Goal: Information Seeking & Learning: Check status

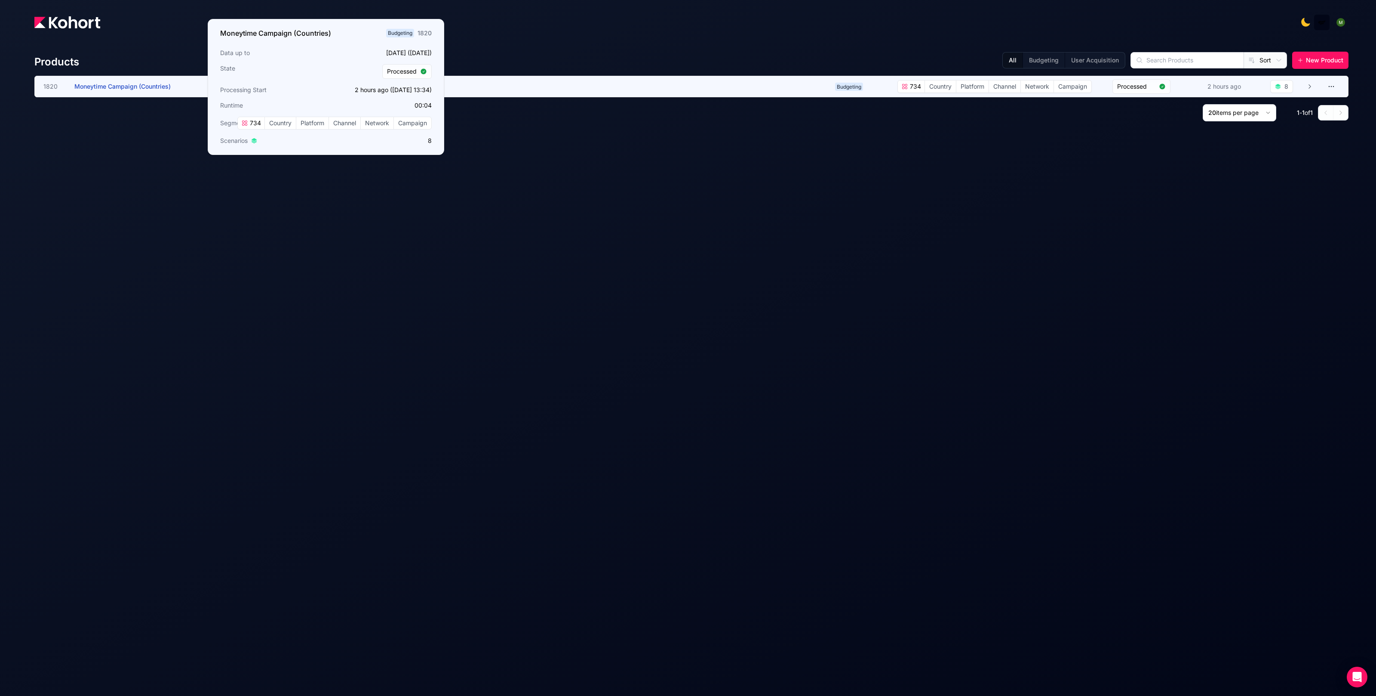
click at [80, 81] on h3 "Moneytime Campaign (Countries)" at bounding box center [138, 86] width 129 height 21
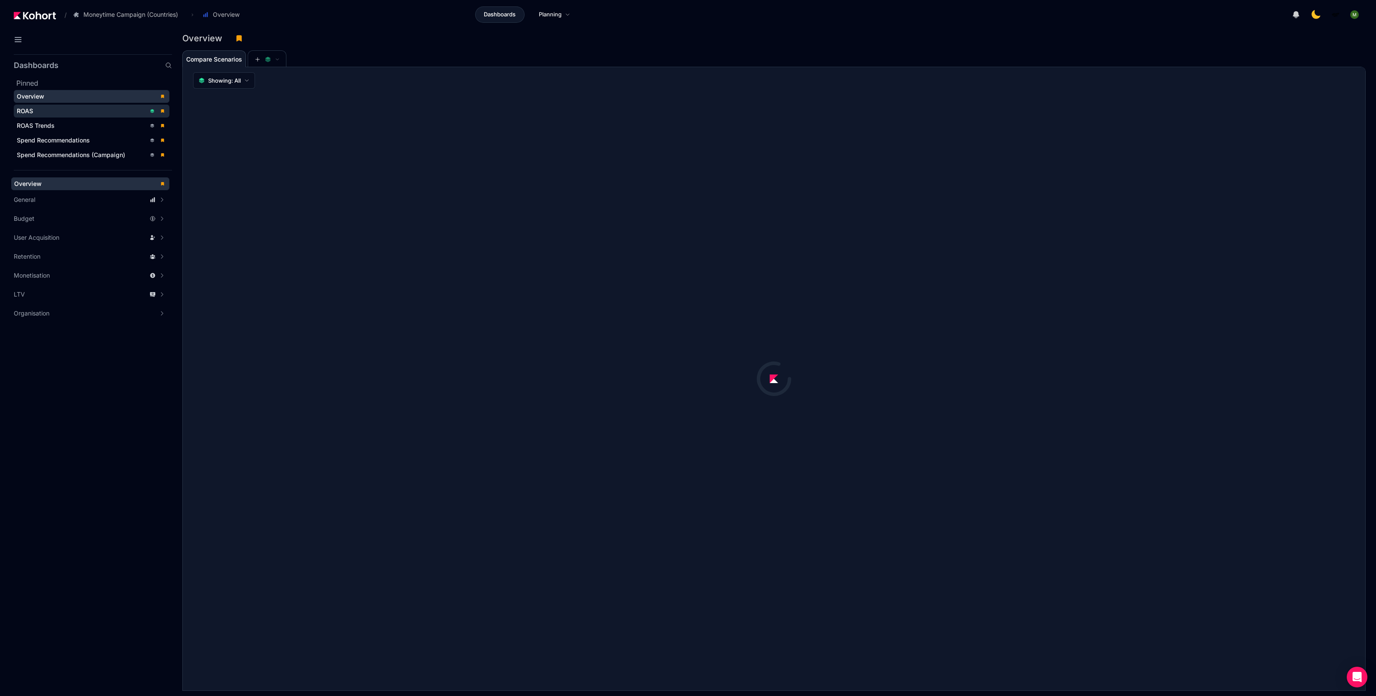
click at [65, 113] on div "ROAS" at bounding box center [81, 111] width 129 height 9
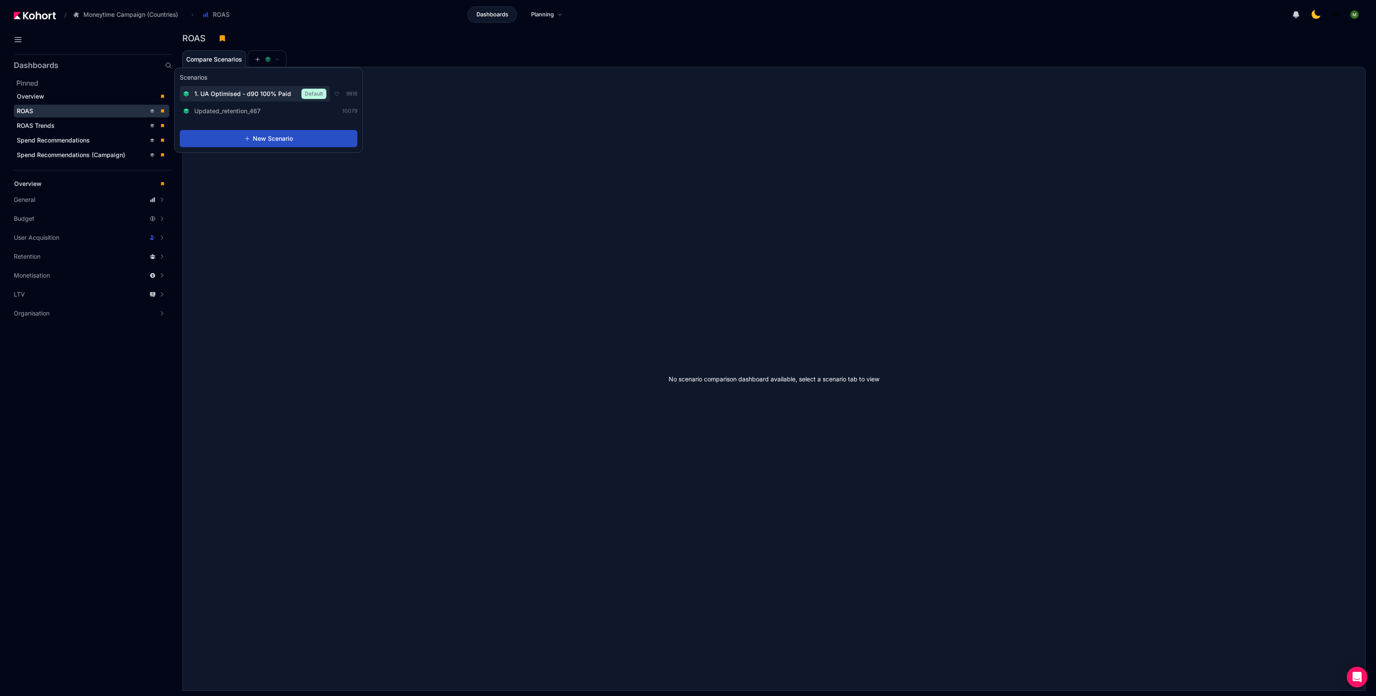
click at [268, 89] on div "1. UA Optimised - d90 100% Paid Default" at bounding box center [254, 94] width 143 height 10
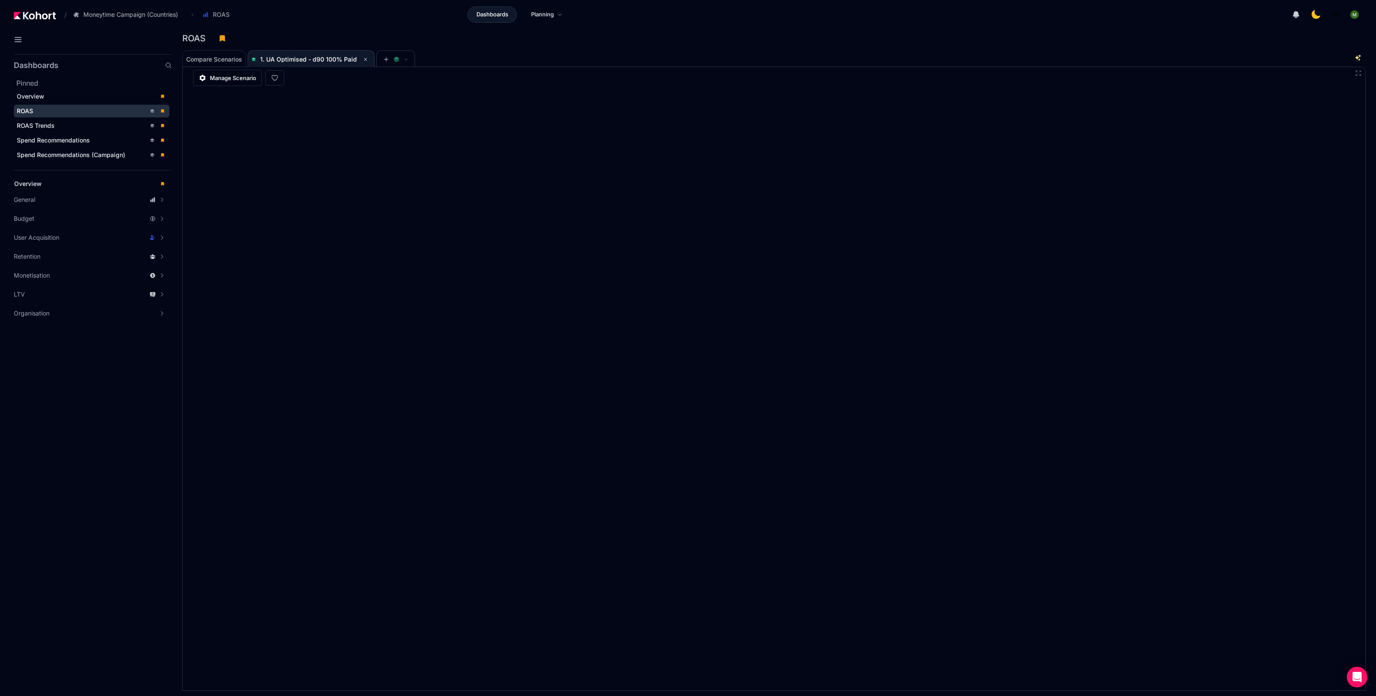
click at [675, 43] on div "ROAS" at bounding box center [770, 38] width 1177 height 13
